Goal: Task Accomplishment & Management: Manage account settings

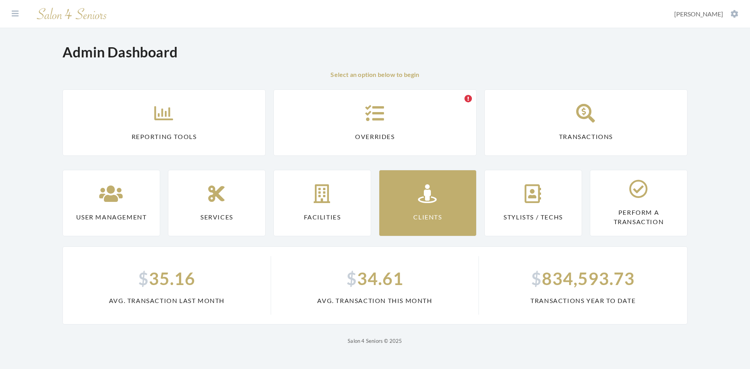
click at [418, 208] on link "Clients" at bounding box center [428, 203] width 98 height 66
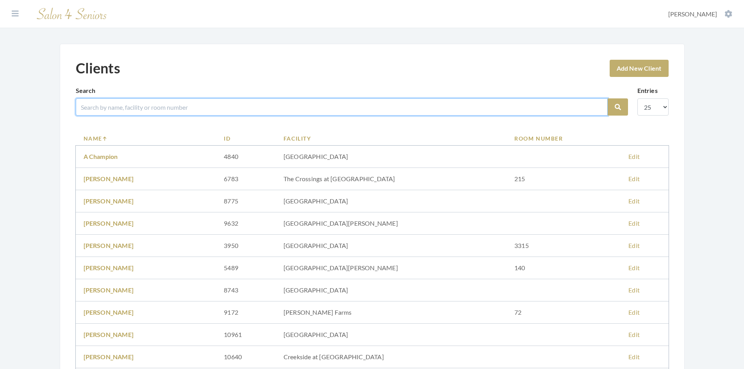
click at [136, 106] on input "search" at bounding box center [342, 106] width 532 height 17
type input "BROWN"
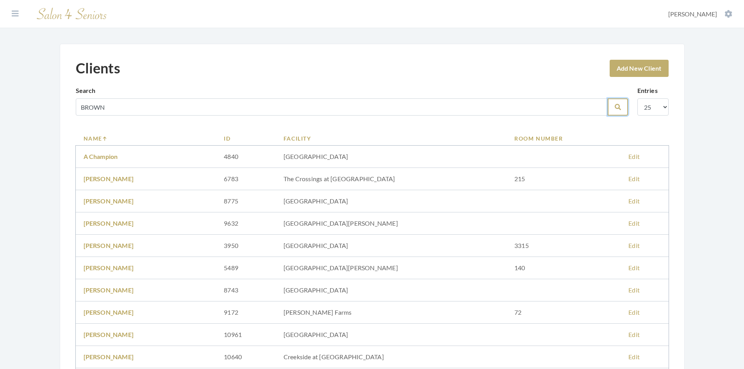
click at [613, 106] on button "Search" at bounding box center [618, 106] width 20 height 17
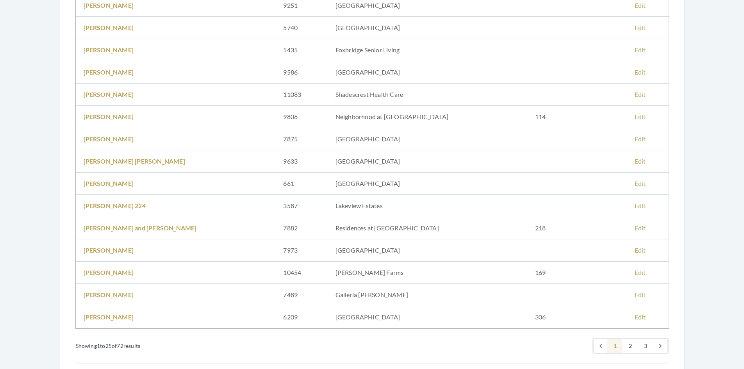
scroll to position [441, 0]
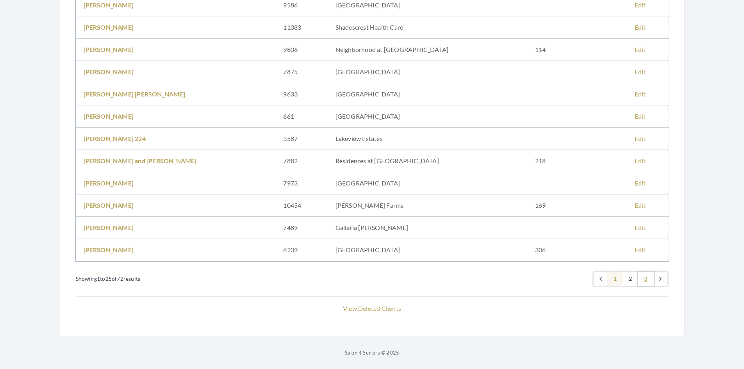
click at [645, 277] on link "3" at bounding box center [646, 279] width 16 height 14
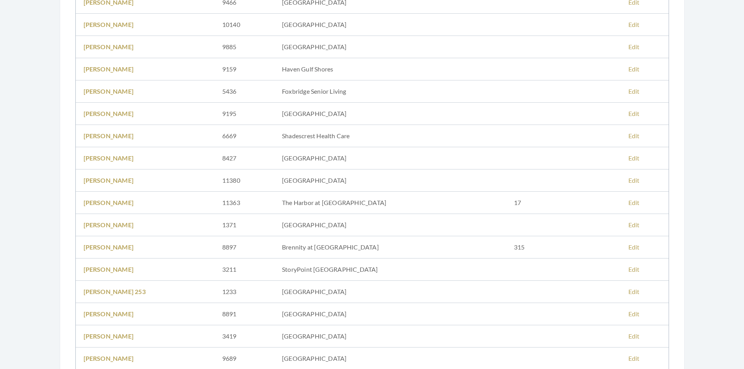
scroll to position [234, 0]
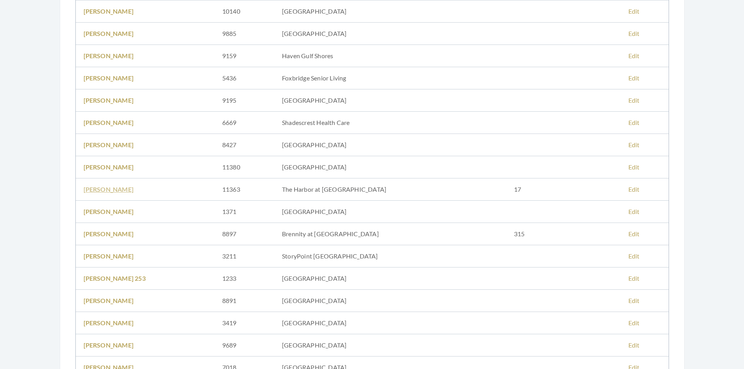
click at [127, 192] on link "SHARON ANNE BROWN" at bounding box center [109, 188] width 50 height 7
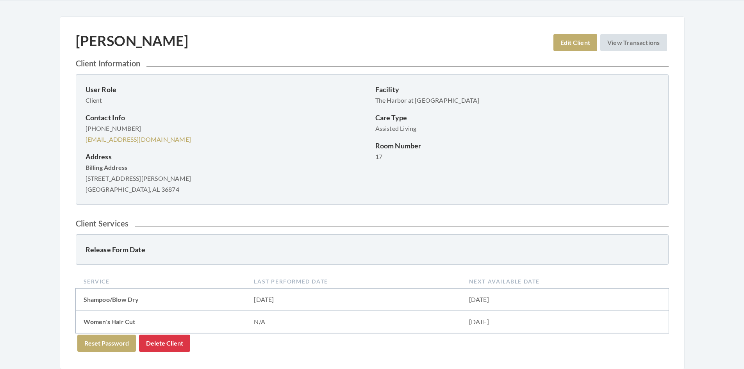
scroll to position [61, 0]
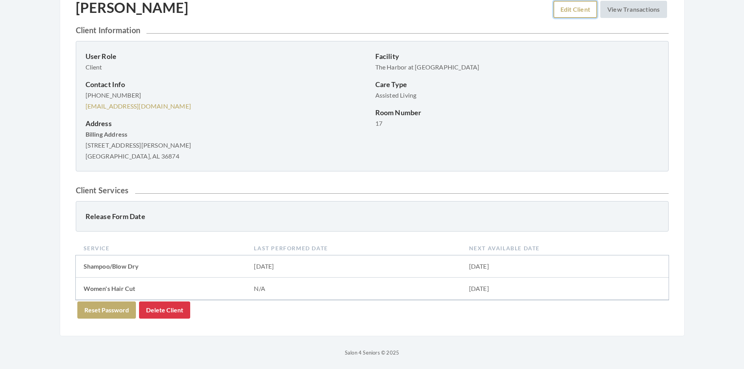
click at [566, 14] on link "Edit Client" at bounding box center [575, 9] width 44 height 17
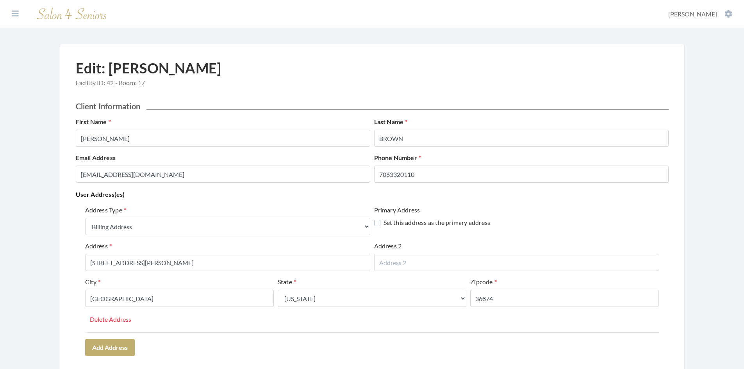
select select "billing"
select select "al"
click at [16, 14] on icon at bounding box center [15, 14] width 7 height 8
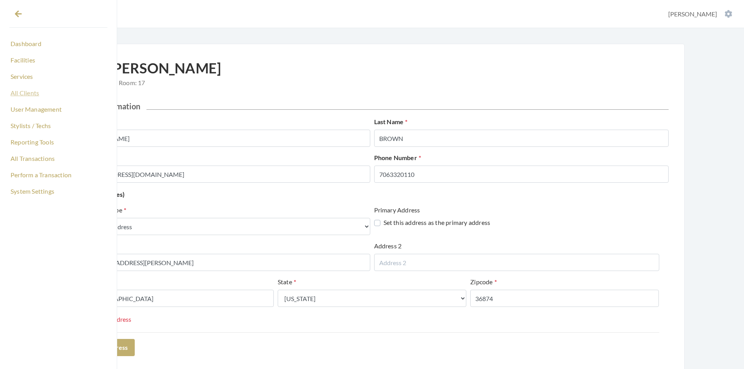
click at [39, 90] on link "All Clients" at bounding box center [58, 92] width 98 height 13
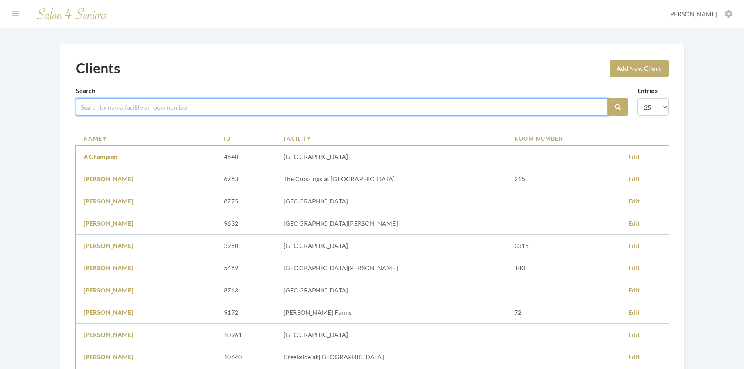
click at [127, 106] on input "search" at bounding box center [342, 106] width 532 height 17
type input "oquinn"
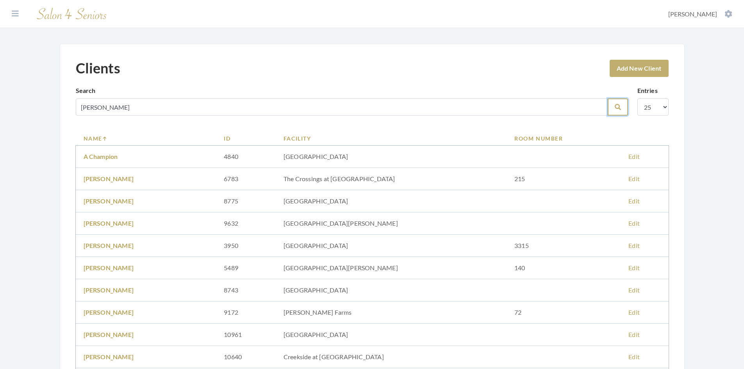
click at [619, 112] on button "Search" at bounding box center [618, 106] width 20 height 17
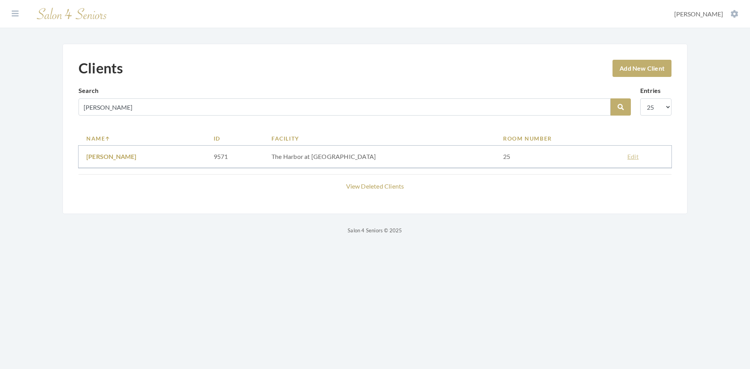
click at [627, 155] on link "Edit" at bounding box center [632, 156] width 11 height 7
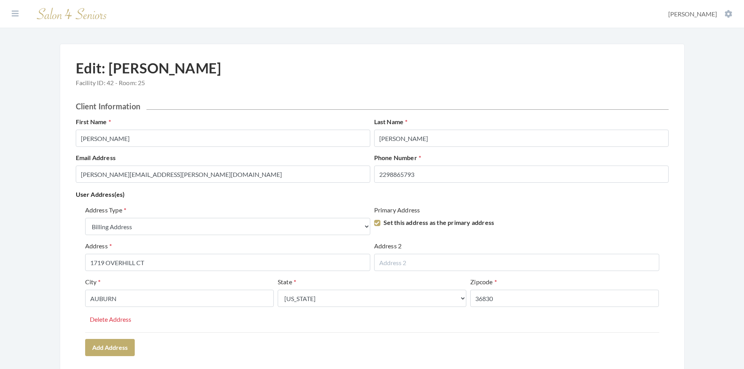
select select "billing"
select select "al"
click at [16, 14] on icon at bounding box center [15, 14] width 7 height 8
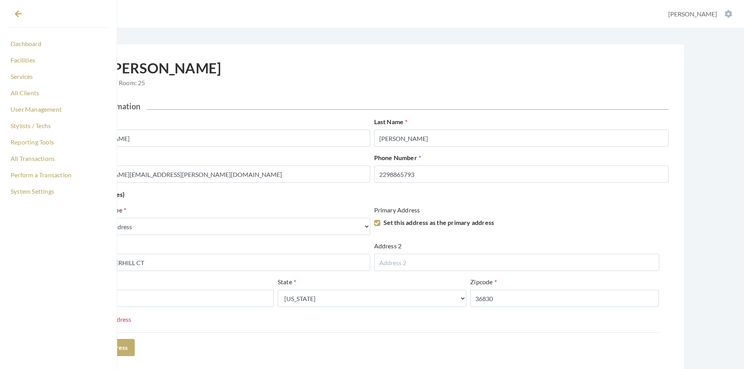
click at [235, 21] on section "Dashboard Facilities Services All Clients User Management Stylists / Techs Repo…" at bounding box center [372, 14] width 744 height 28
click at [22, 15] on button at bounding box center [18, 14] width 18 height 18
